Goal: Navigation & Orientation: Find specific page/section

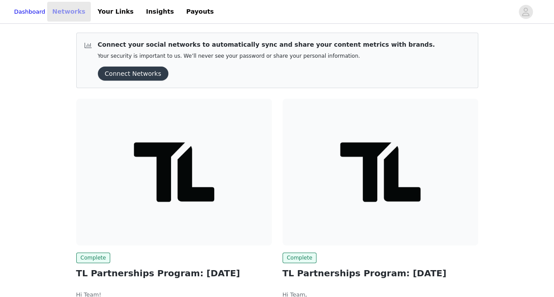
click at [84, 14] on link "Networks" at bounding box center [69, 12] width 44 height 20
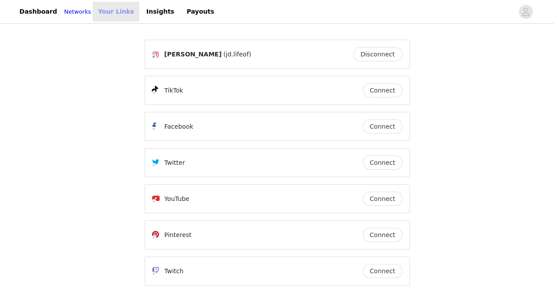
click at [111, 10] on link "Your Links" at bounding box center [116, 12] width 47 height 20
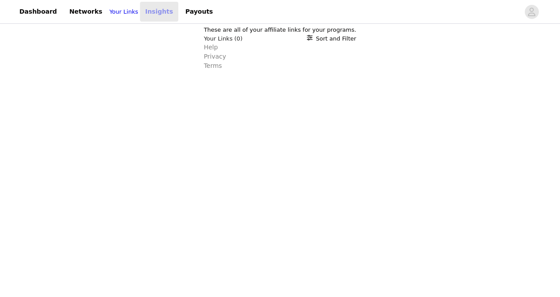
click at [154, 15] on link "Insights" at bounding box center [159, 12] width 38 height 20
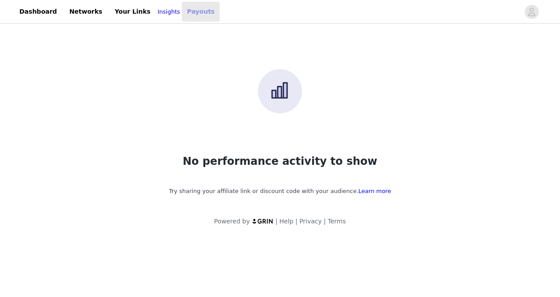
click at [182, 13] on link "Payouts" at bounding box center [201, 12] width 38 height 20
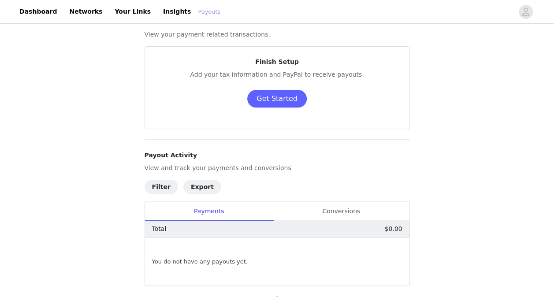
scroll to position [44, 0]
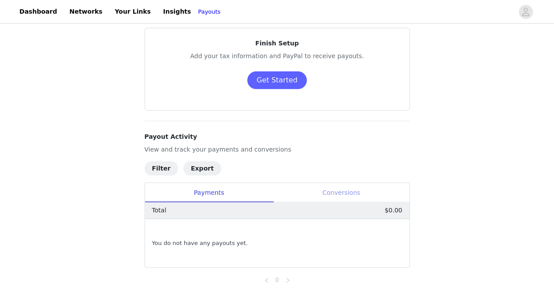
click at [326, 197] on div "Conversions" at bounding box center [341, 193] width 136 height 20
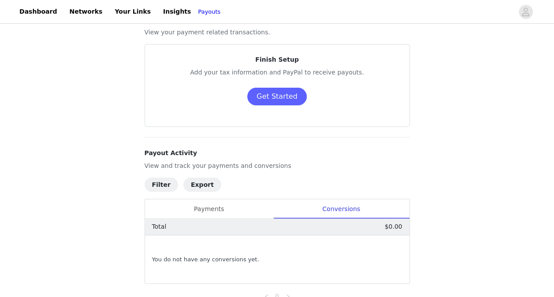
scroll to position [0, 0]
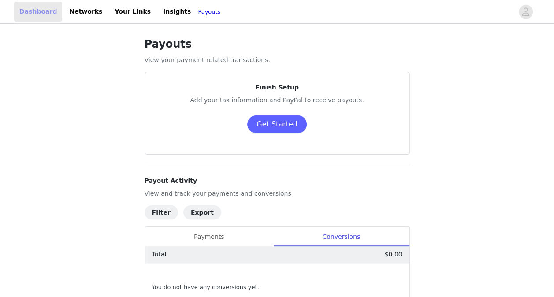
click at [31, 9] on link "Dashboard" at bounding box center [38, 12] width 48 height 20
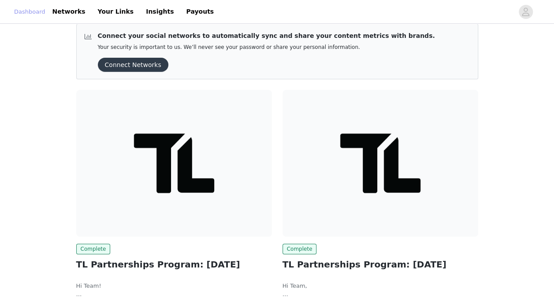
scroll to position [75, 0]
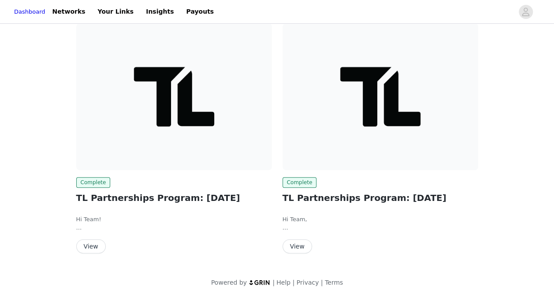
click at [89, 246] on button "View" at bounding box center [91, 246] width 30 height 14
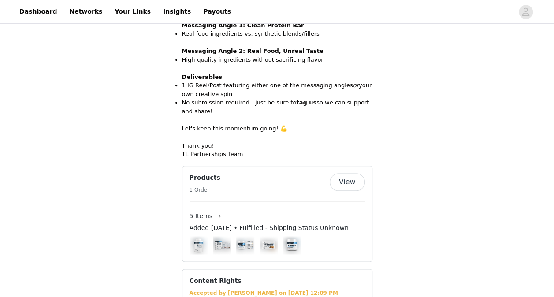
scroll to position [284, 0]
